Goal: Communication & Community: Answer question/provide support

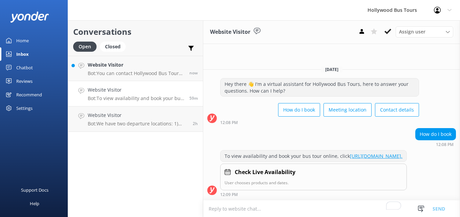
click at [130, 74] on p "Bot: You can contact Hollywood Bus Tours by phone at [PHONE_NUMBER] or by email…" at bounding box center [136, 73] width 97 height 6
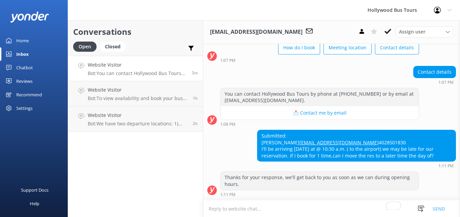
scroll to position [59, 0]
click at [384, 31] on button at bounding box center [388, 31] width 12 height 10
